Goal: Transaction & Acquisition: Book appointment/travel/reservation

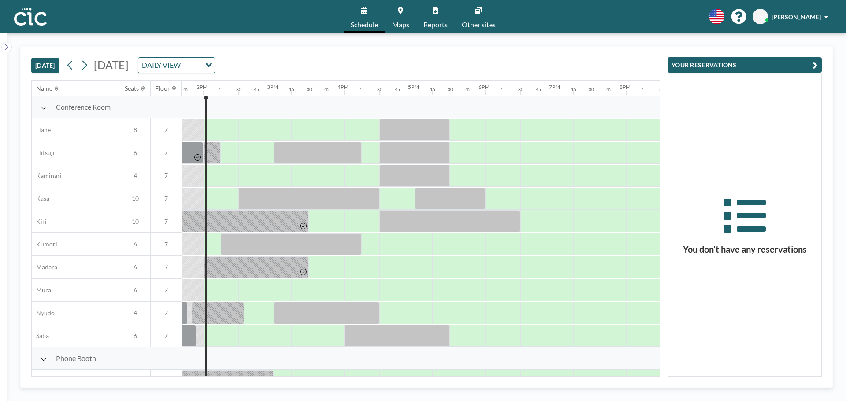
scroll to position [0, 969]
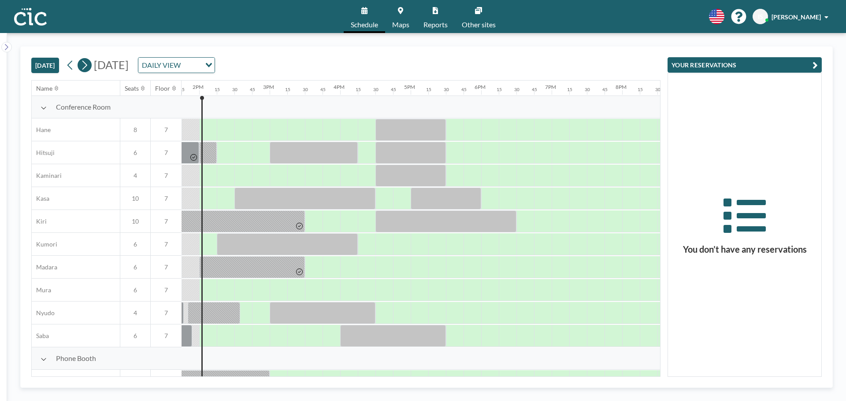
click at [86, 64] on icon at bounding box center [84, 65] width 8 height 13
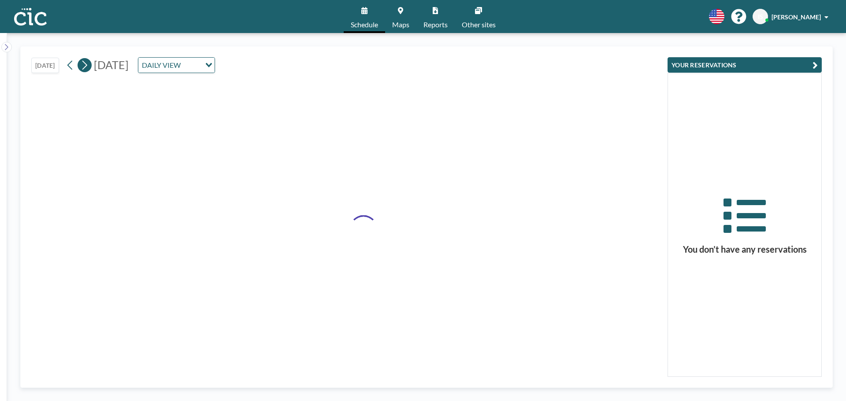
click at [86, 64] on icon at bounding box center [84, 65] width 8 height 13
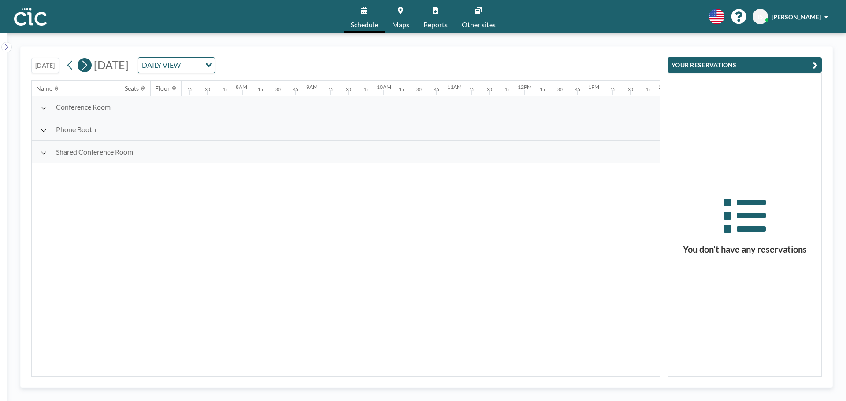
click at [86, 64] on icon at bounding box center [84, 65] width 8 height 13
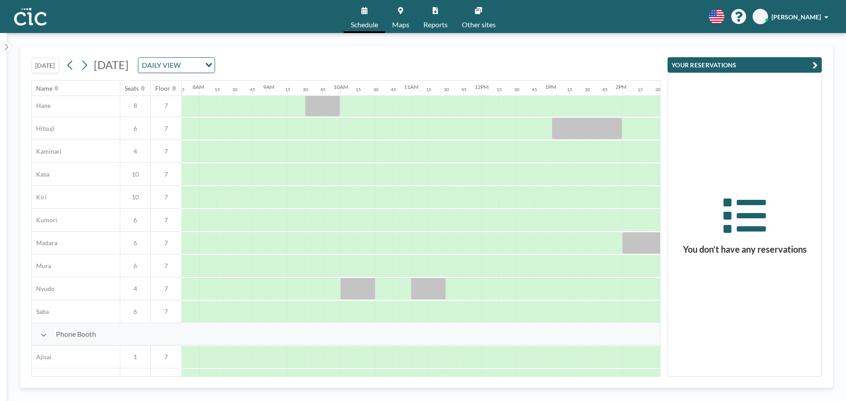
scroll to position [44, 546]
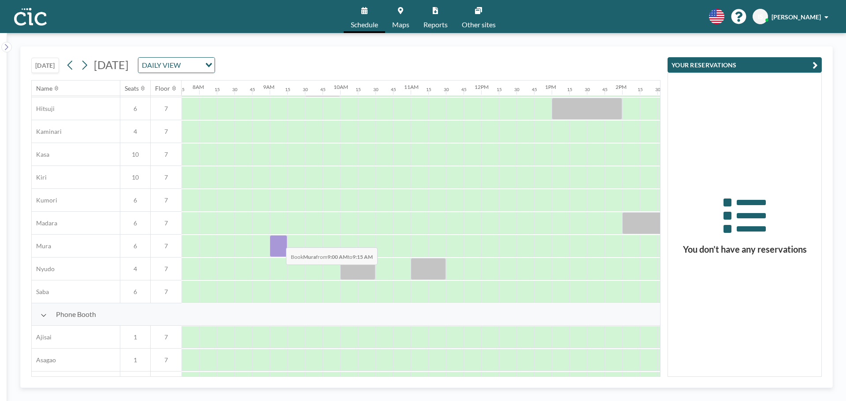
click at [279, 241] on div at bounding box center [279, 246] width 18 height 22
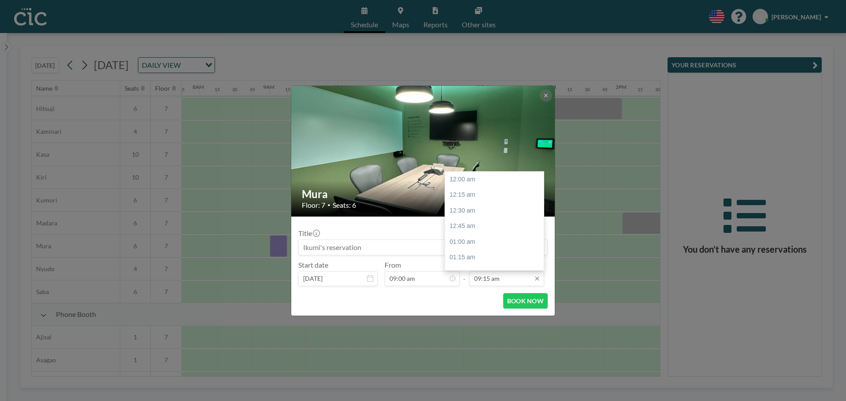
scroll to position [580, 0]
click at [484, 281] on input "09:15 am" at bounding box center [506, 278] width 75 height 15
click at [466, 182] on div "10:00 am" at bounding box center [496, 182] width 103 height 16
type input "10:00 am"
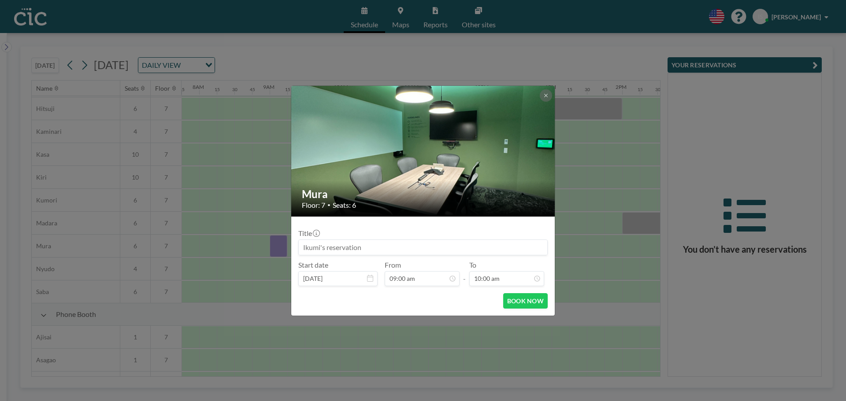
scroll to position [564, 0]
click at [531, 302] on button "BOOK NOW" at bounding box center [525, 300] width 44 height 15
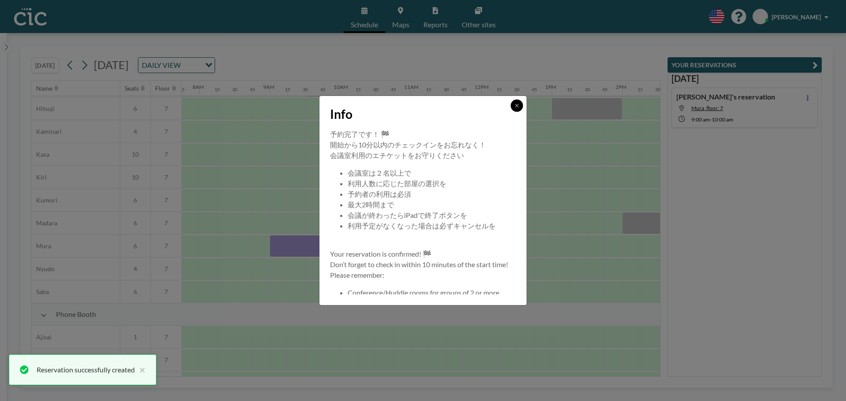
click at [515, 107] on icon at bounding box center [516, 105] width 5 height 5
